Goal: Transaction & Acquisition: Purchase product/service

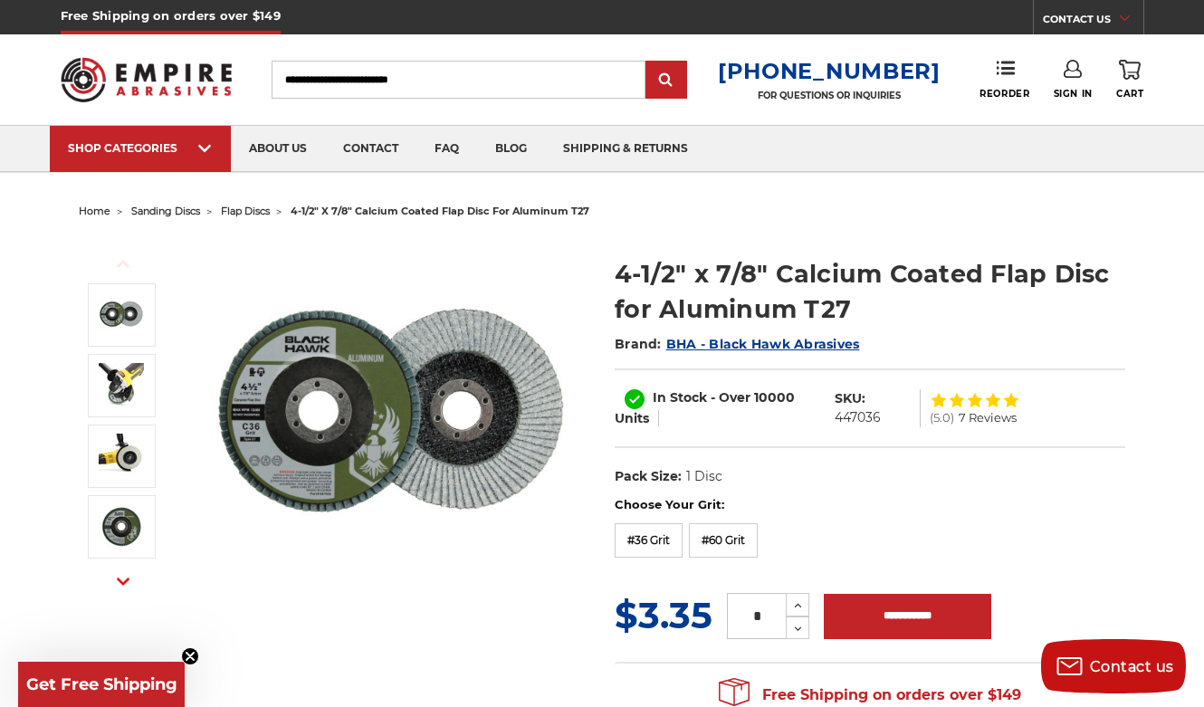
click at [319, 85] on input "Search" at bounding box center [458, 80] width 374 height 38
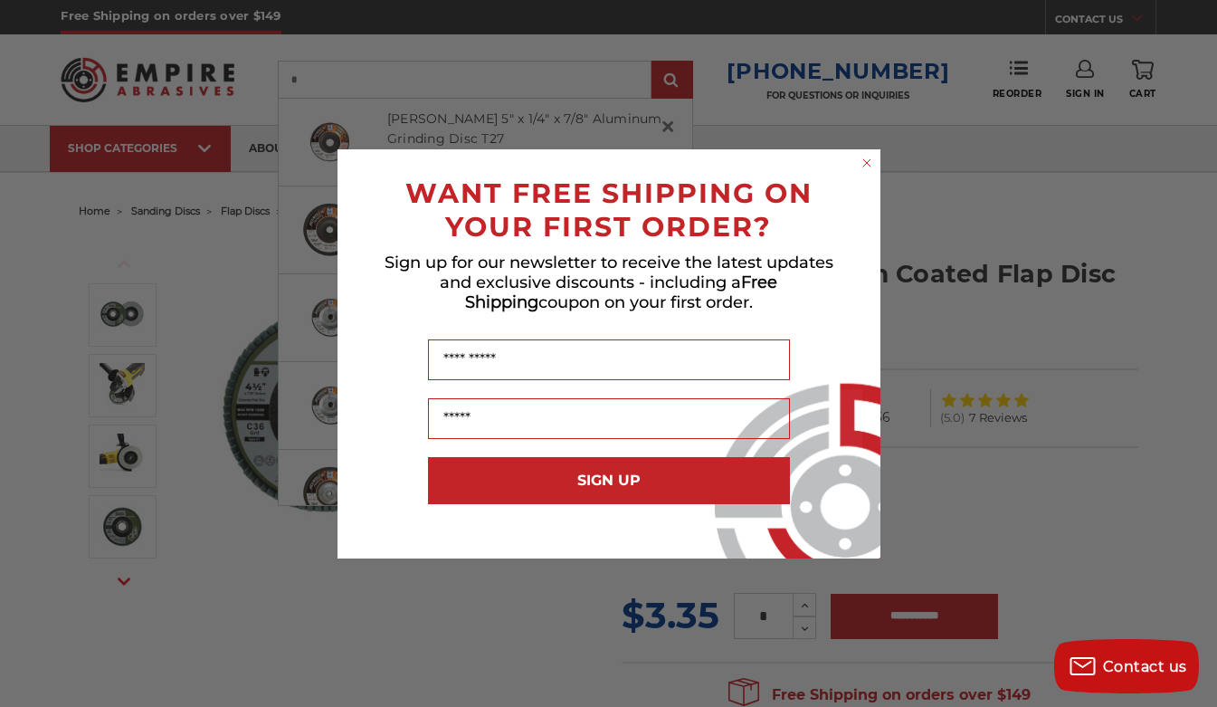
click at [202, 140] on div "Close dialog WANT FREE SHIPPING ON YOUR FIRST ORDER? Sign up for our newsletter…" at bounding box center [608, 353] width 1217 height 707
click at [870, 161] on circle "Close dialog" at bounding box center [866, 162] width 17 height 17
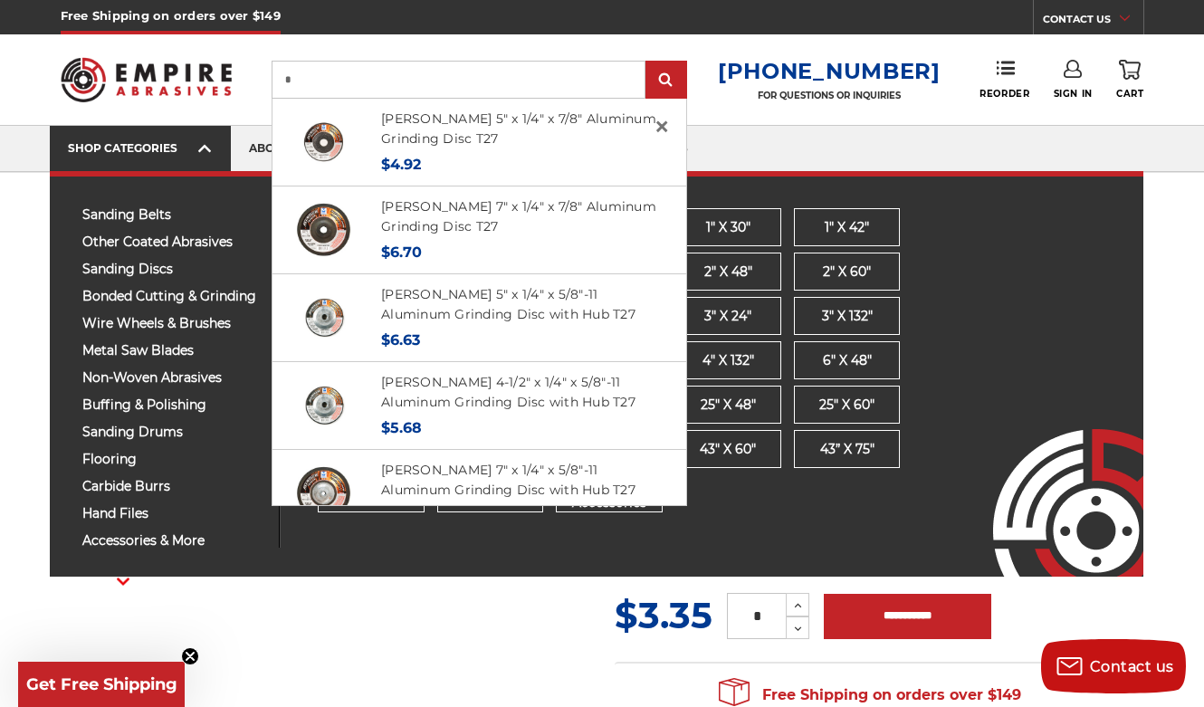
click at [159, 153] on div "SHOP CATEGORIES" at bounding box center [140, 148] width 145 height 14
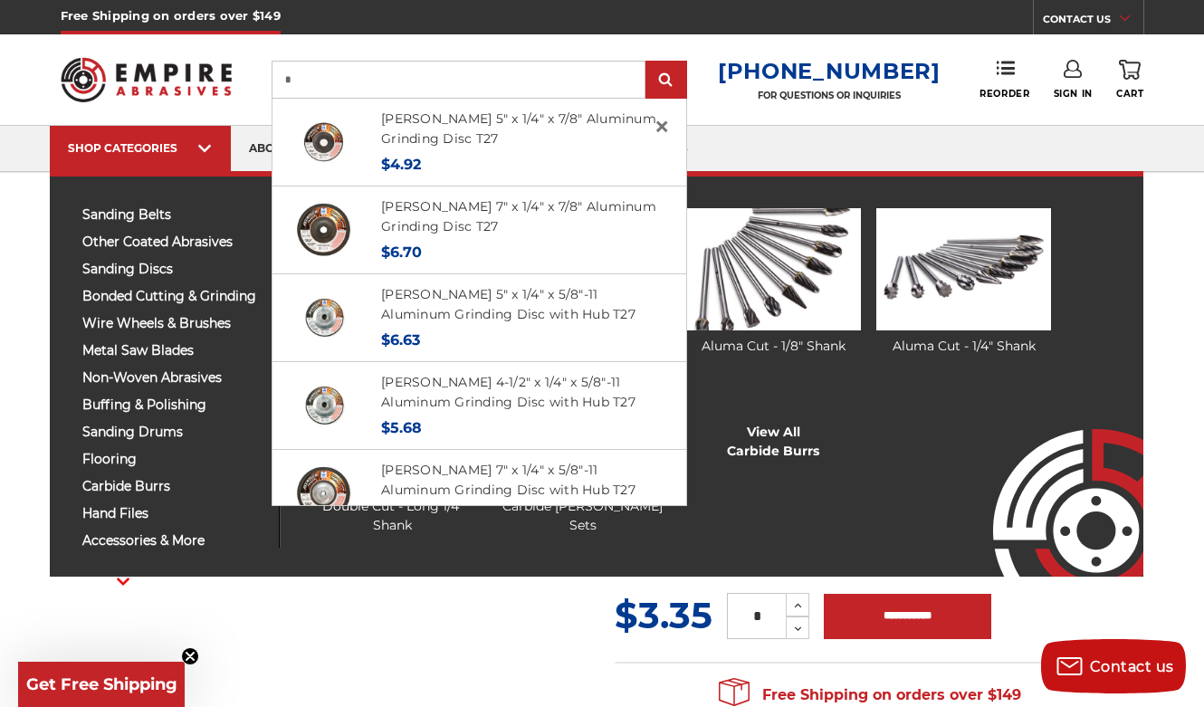
click at [226, 500] on div "sanding belts 3/8" x 13" 1/2" x 18" 1/2" x 24" 1" x 30" 1" x 42"" at bounding box center [174, 377] width 211 height 339
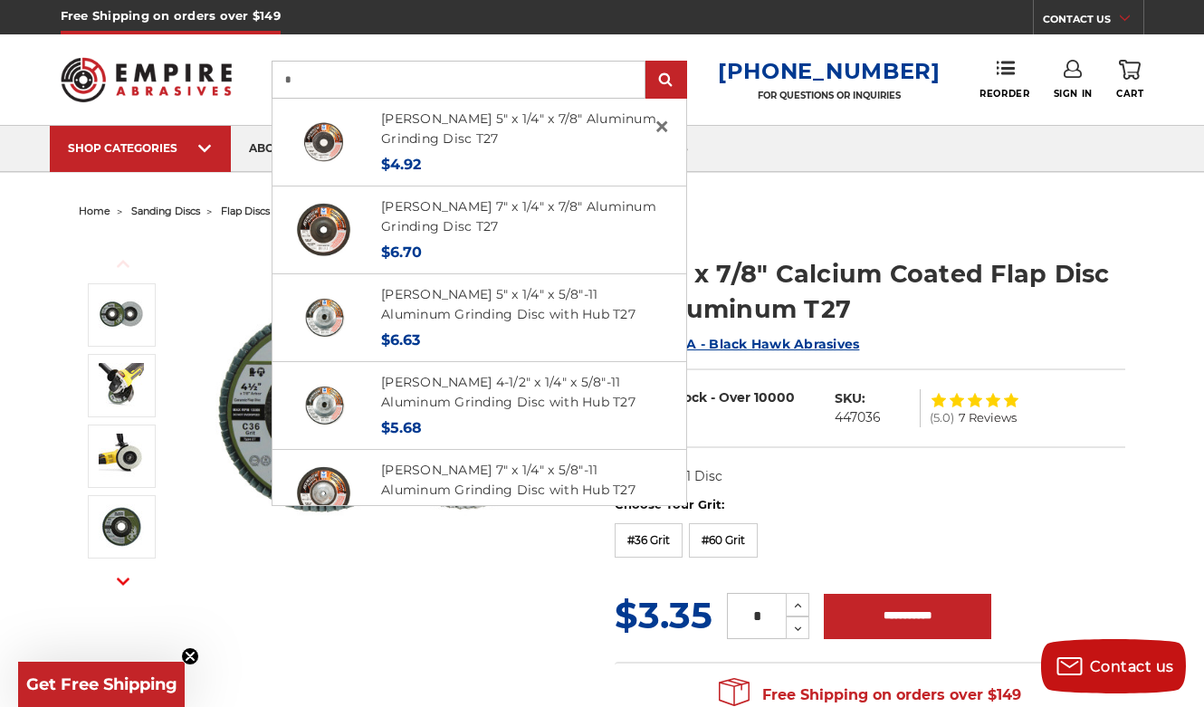
click at [541, 79] on input "*" at bounding box center [458, 80] width 374 height 38
type input "**********"
click at [680, 81] on input "submit" at bounding box center [666, 80] width 36 height 36
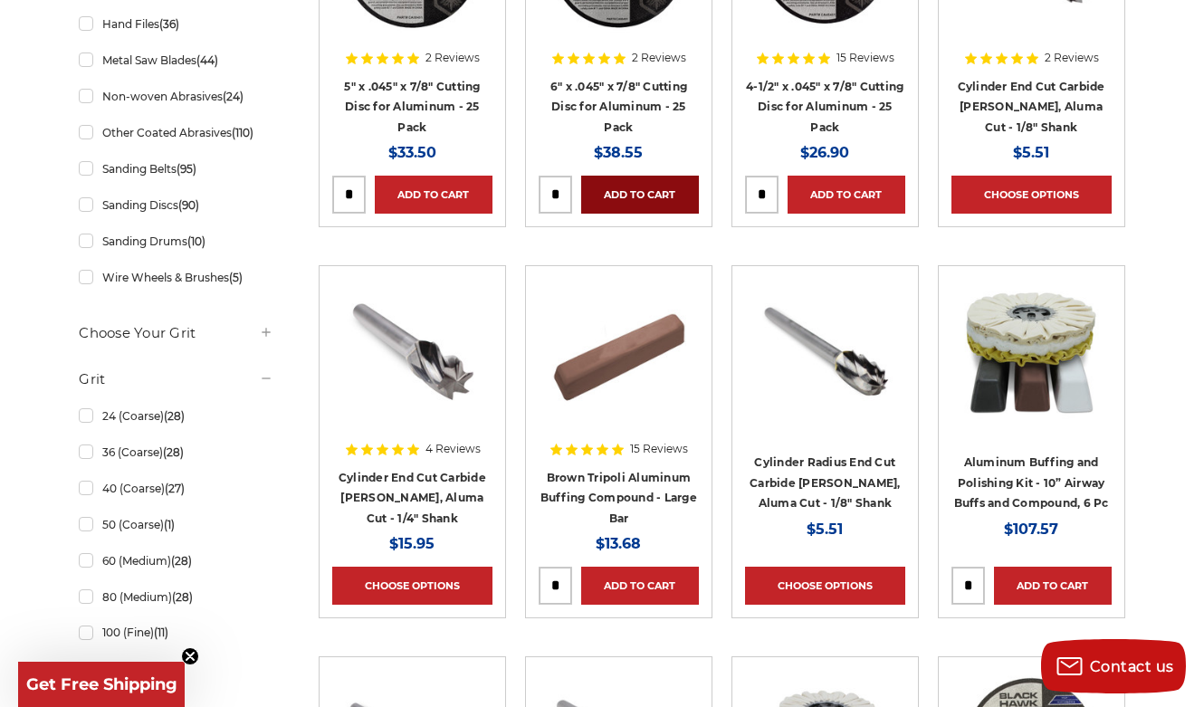
scroll to position [614, 0]
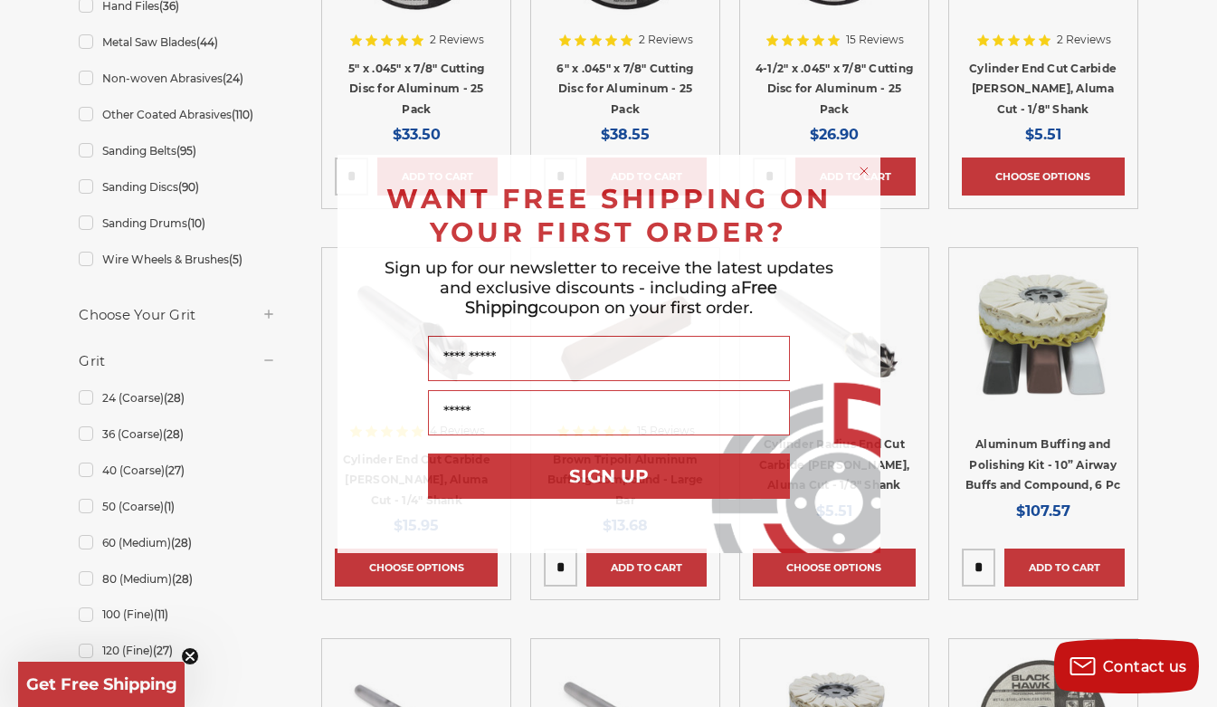
click at [852, 590] on div "Close dialog WANT FREE SHIPPING ON YOUR FIRST ORDER? Sign up for our newsletter…" at bounding box center [608, 353] width 1217 height 707
click at [883, 661] on div "Close dialog WANT FREE SHIPPING ON YOUR FIRST ORDER? Sign up for our newsletter…" at bounding box center [608, 353] width 1217 height 707
click at [904, 623] on div "Close dialog WANT FREE SHIPPING ON YOUR FIRST ORDER? Sign up for our newsletter…" at bounding box center [608, 353] width 1217 height 707
click at [864, 168] on circle "Close dialog" at bounding box center [863, 170] width 17 height 17
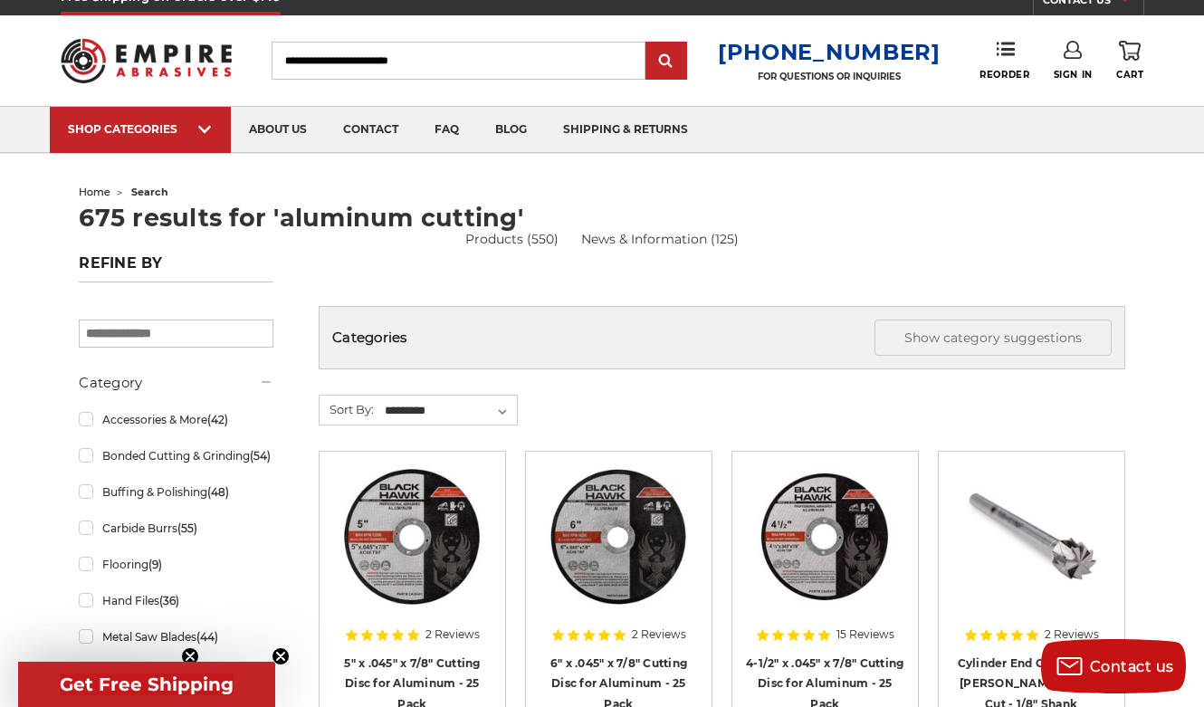
scroll to position [8, 0]
